Goal: Task Accomplishment & Management: Use online tool/utility

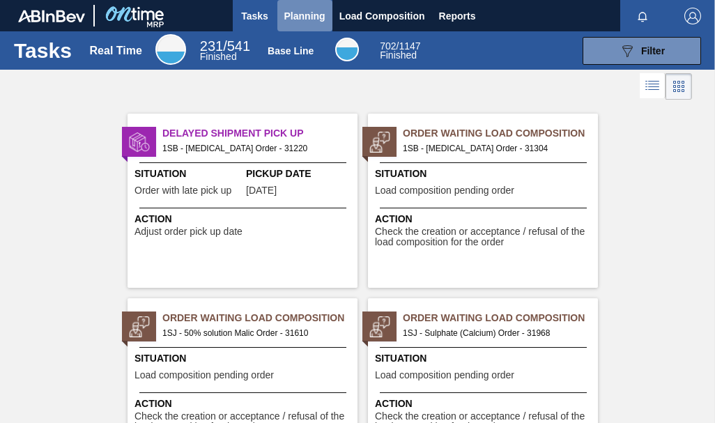
click at [304, 20] on span "Planning" at bounding box center [304, 16] width 41 height 17
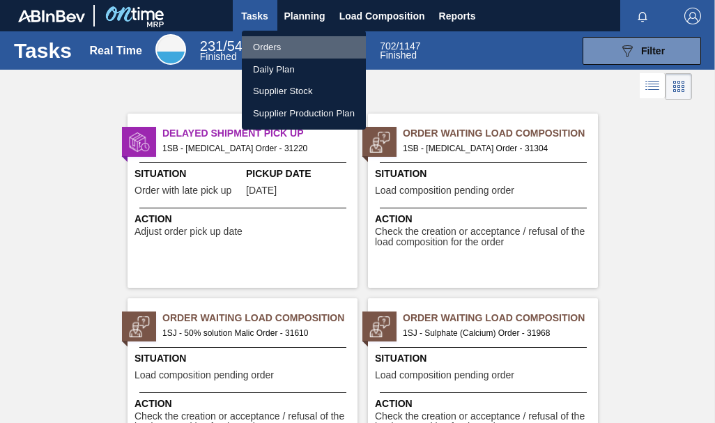
click at [269, 51] on li "Orders" at bounding box center [304, 47] width 124 height 22
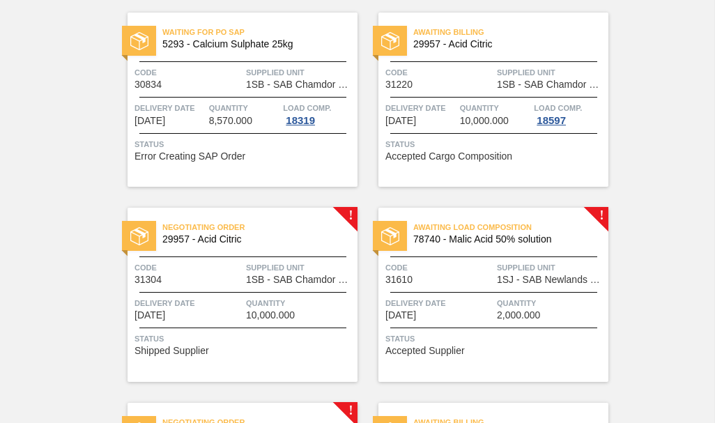
scroll to position [139, 0]
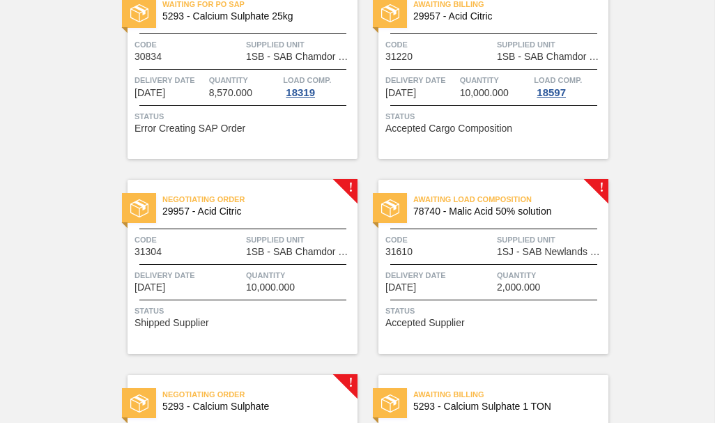
click at [596, 184] on div "Awaiting Load Composition 78740 - Malic Acid 50% solution Code 31610 Supplied U…" at bounding box center [493, 267] width 230 height 174
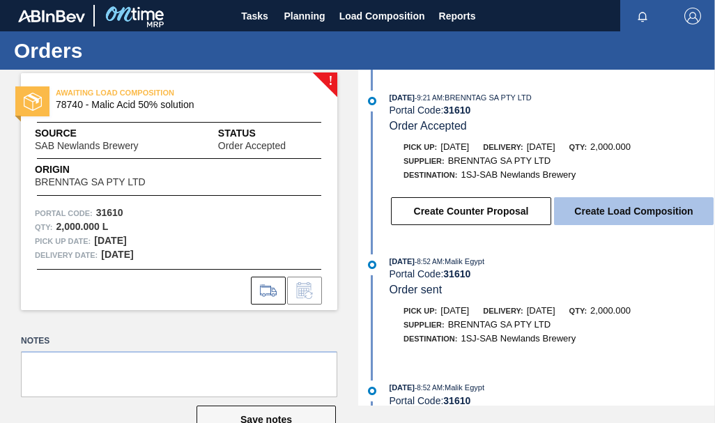
click at [605, 215] on button "Create Load Composition" at bounding box center [634, 211] width 160 height 28
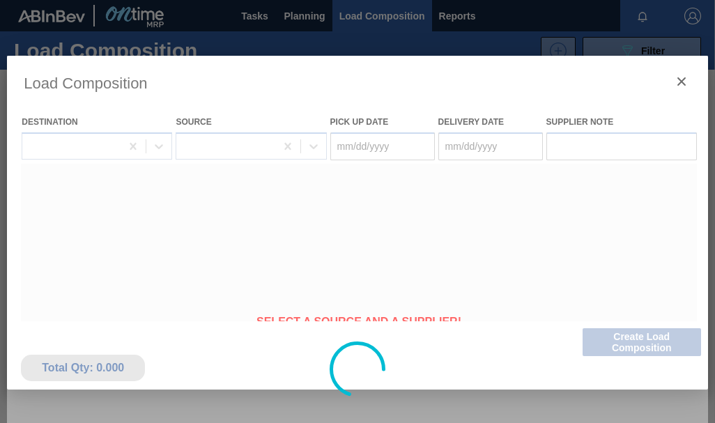
type Date "[DATE]"
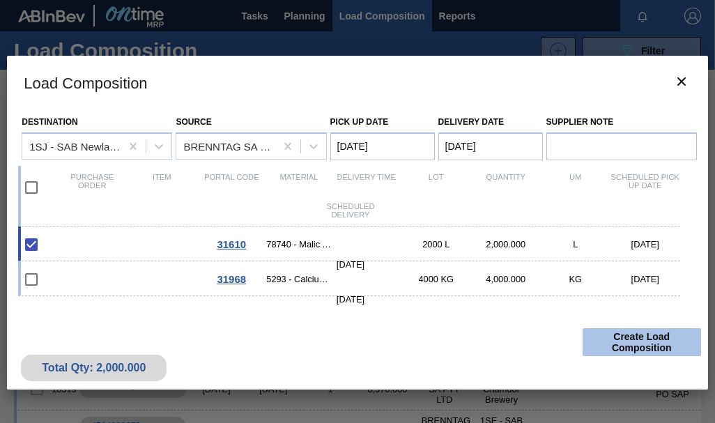
click at [655, 341] on button "Create Load Composition" at bounding box center [641, 342] width 118 height 28
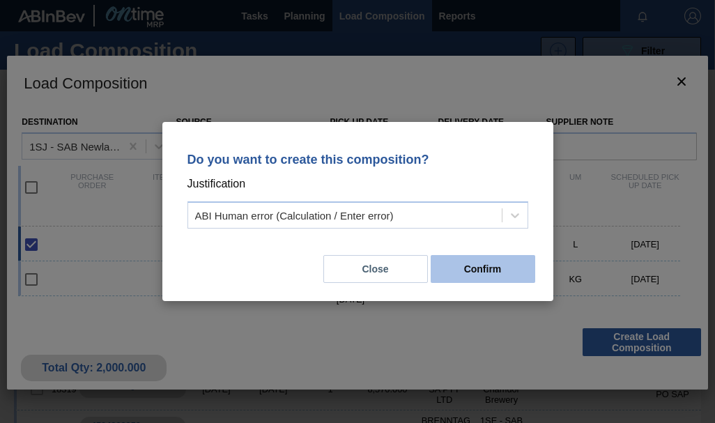
click at [482, 272] on button "Confirm" at bounding box center [483, 269] width 105 height 28
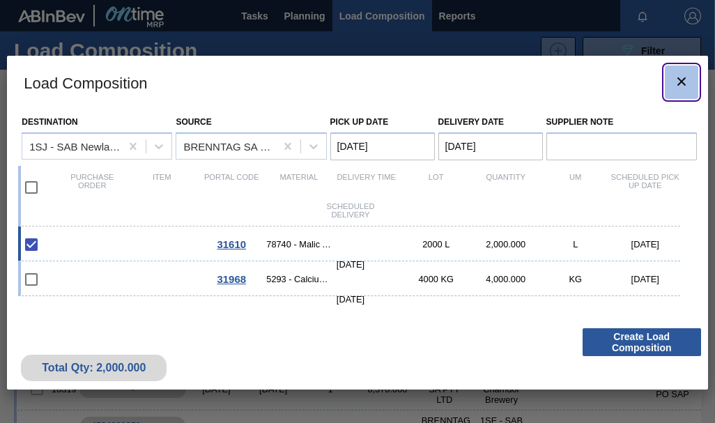
click at [677, 83] on icon "botão de ícone" at bounding box center [681, 81] width 17 height 17
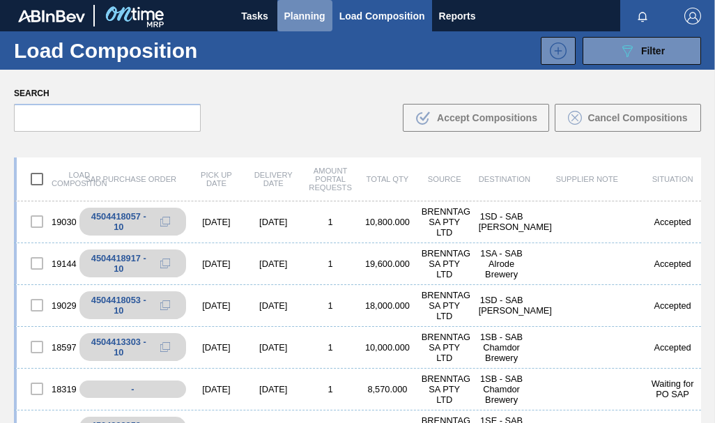
click at [296, 8] on span "Planning" at bounding box center [304, 16] width 41 height 17
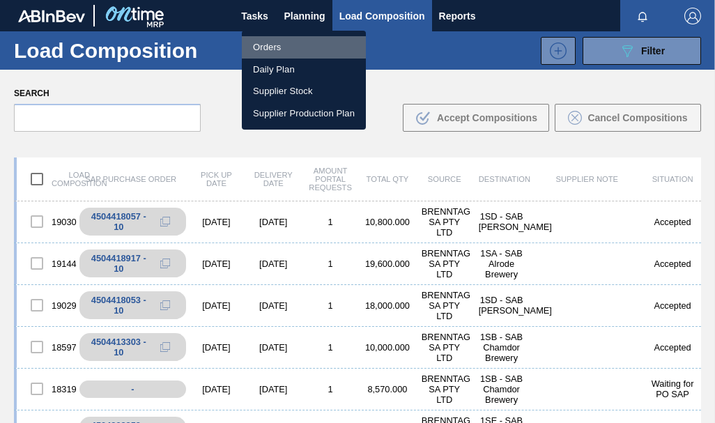
click at [280, 47] on li "Orders" at bounding box center [304, 47] width 124 height 22
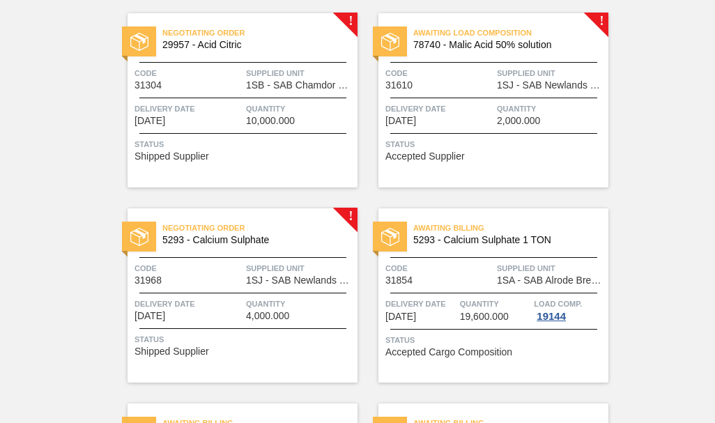
scroll to position [307, 0]
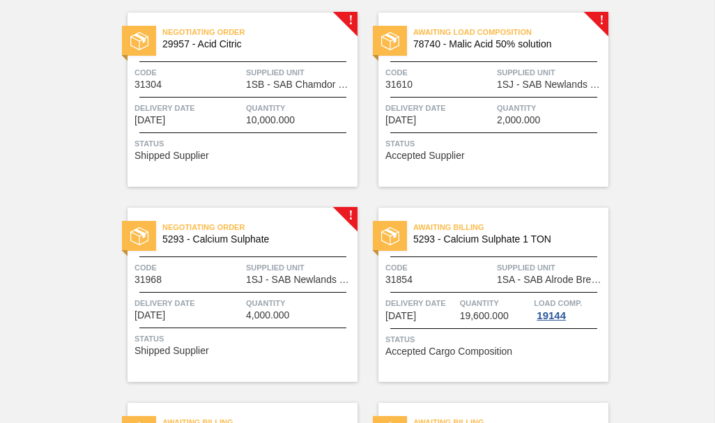
click at [344, 209] on div "Negotiating Order 5293 - Calcium Sulphate Code 31968 Supplied Unit 1SJ - SAB Ne…" at bounding box center [243, 295] width 230 height 174
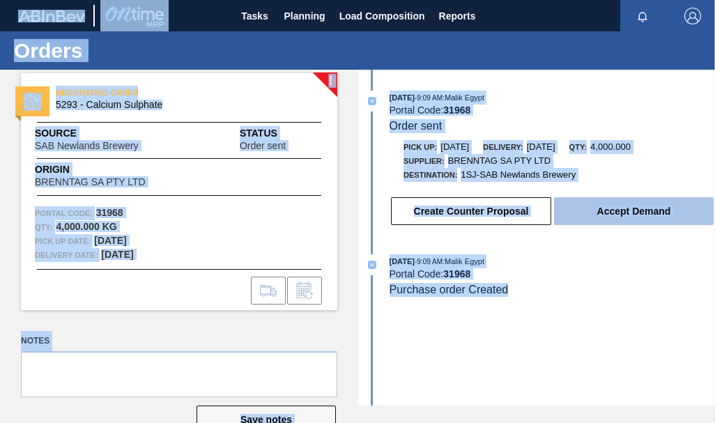
click at [625, 215] on button "Accept Demand" at bounding box center [634, 211] width 160 height 28
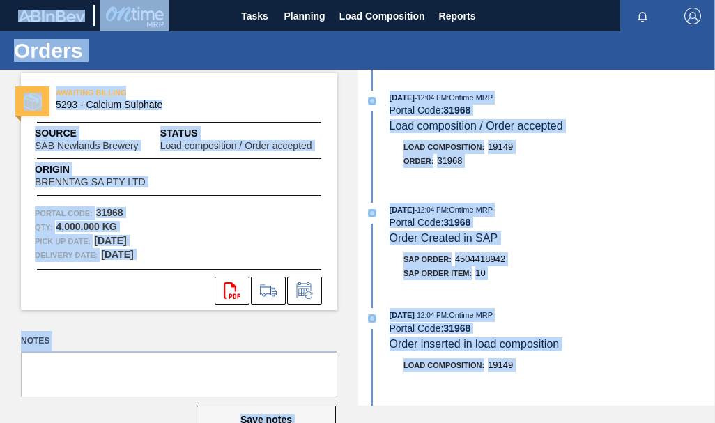
click at [300, 409] on button "Save notes" at bounding box center [265, 419] width 139 height 28
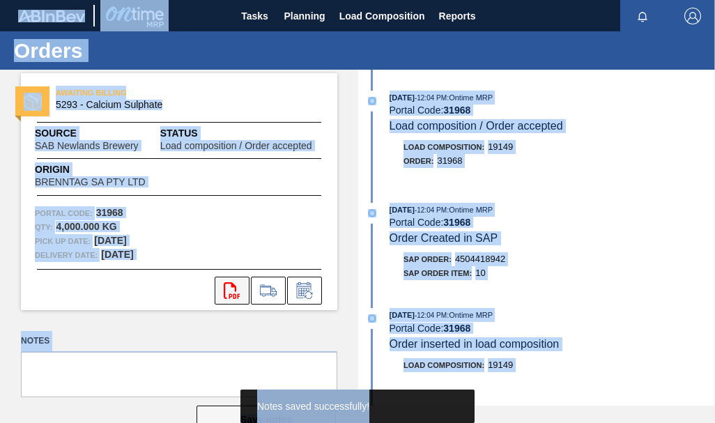
click at [232, 293] on icon "svg{fill:#ff0000}" at bounding box center [232, 290] width 17 height 17
